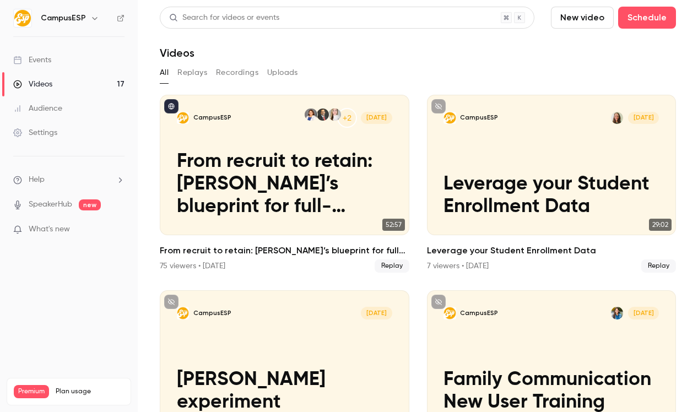
click at [247, 69] on button "Recordings" at bounding box center [237, 73] width 42 height 18
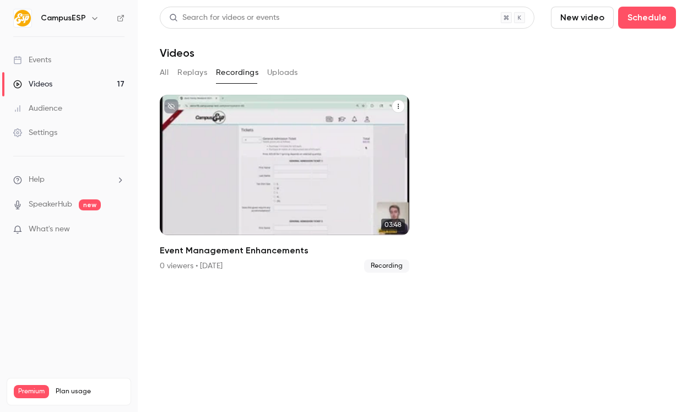
click at [263, 253] on h2 "Event Management Enhancements" at bounding box center [285, 250] width 250 height 13
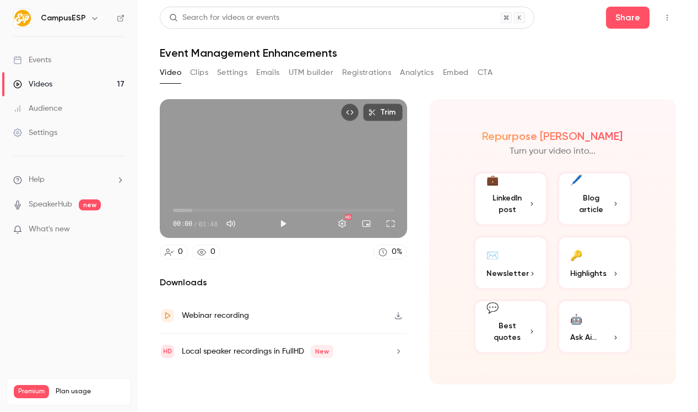
click at [377, 73] on button "Registrations" at bounding box center [366, 73] width 49 height 18
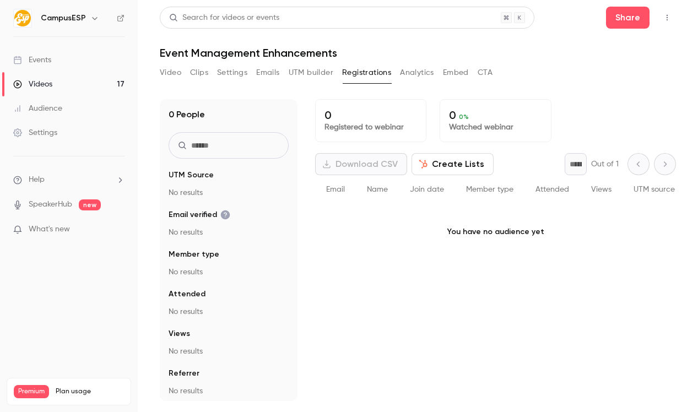
click at [419, 75] on button "Analytics" at bounding box center [417, 73] width 34 height 18
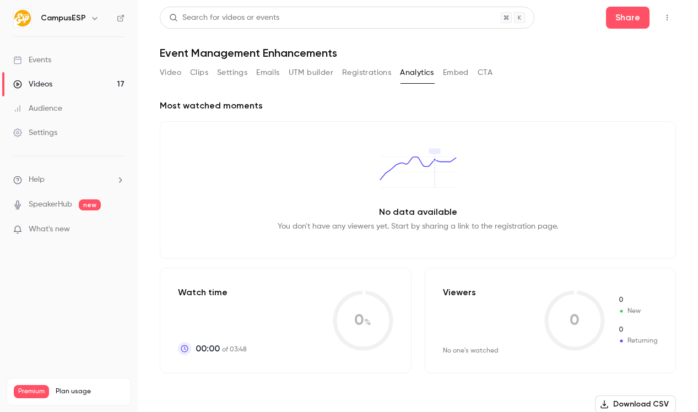
click at [183, 72] on div "Video Clips Settings Emails UTM builder Registrations Analytics Embed CTA" at bounding box center [326, 73] width 333 height 18
click at [195, 71] on button "Clips" at bounding box center [199, 73] width 18 height 18
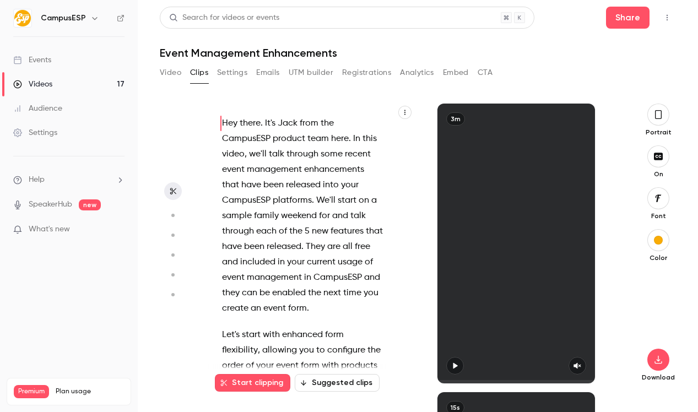
click at [363, 77] on button "Registrations" at bounding box center [366, 73] width 49 height 18
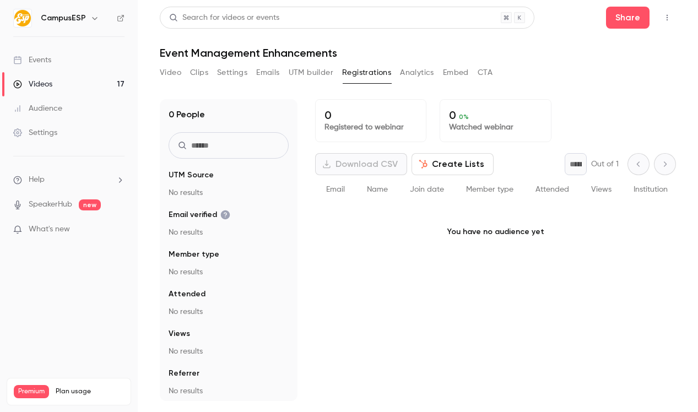
click at [305, 52] on h1 "Event Management Enhancements" at bounding box center [418, 52] width 516 height 13
click at [305, 72] on button "UTM builder" at bounding box center [311, 73] width 45 height 18
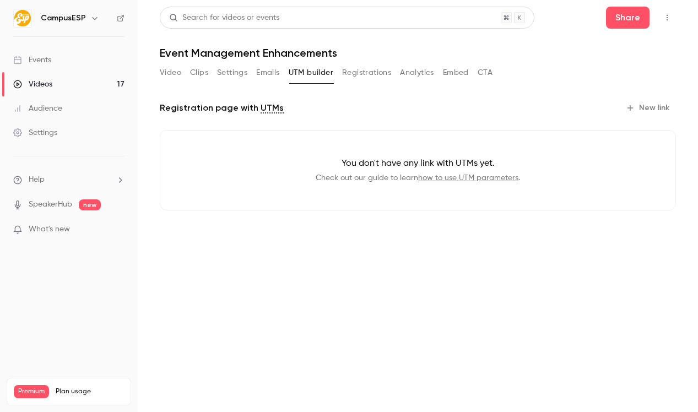
click at [267, 74] on button "Emails" at bounding box center [267, 73] width 23 height 18
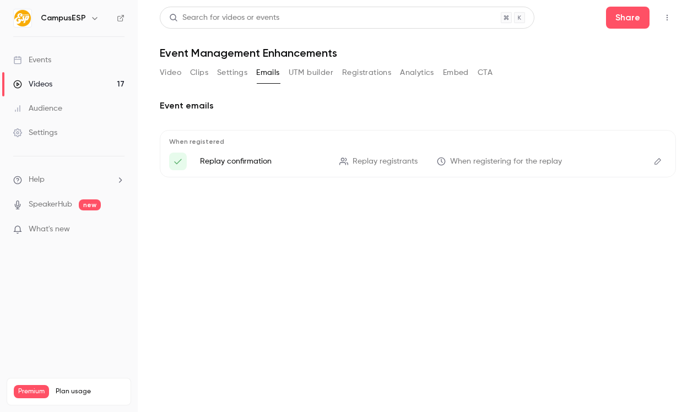
click at [173, 69] on button "Video" at bounding box center [170, 73] width 21 height 18
